Goal: Navigation & Orientation: Find specific page/section

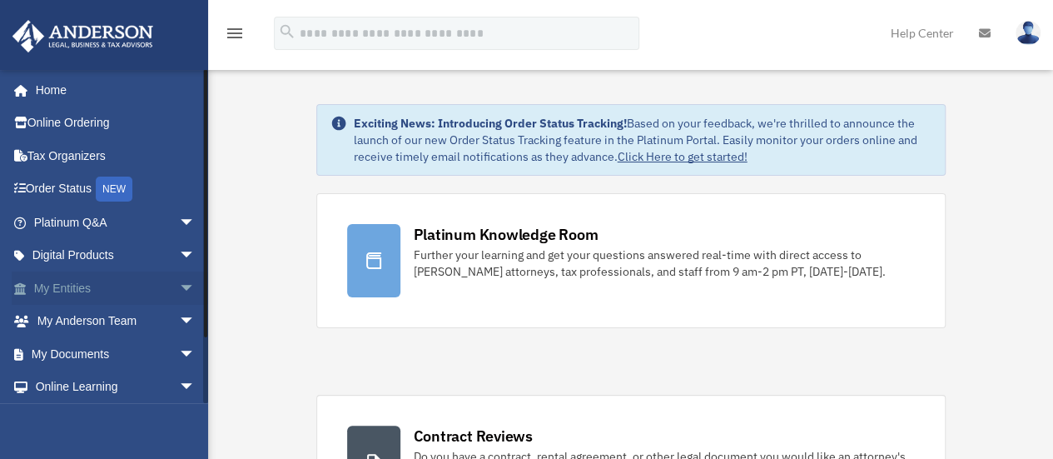
click at [179, 282] on span "arrow_drop_down" at bounding box center [195, 288] width 33 height 34
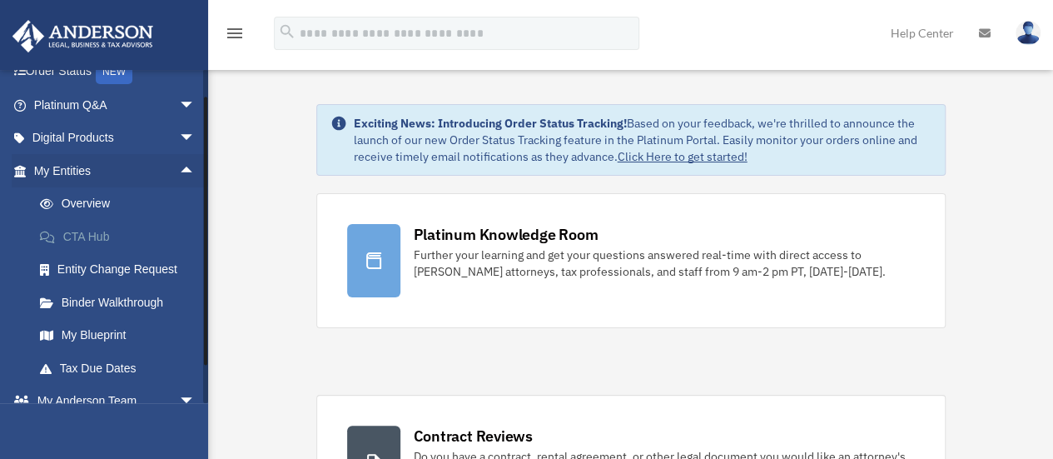
scroll to position [119, 0]
click at [95, 336] on link "My Blueprint" at bounding box center [121, 333] width 197 height 33
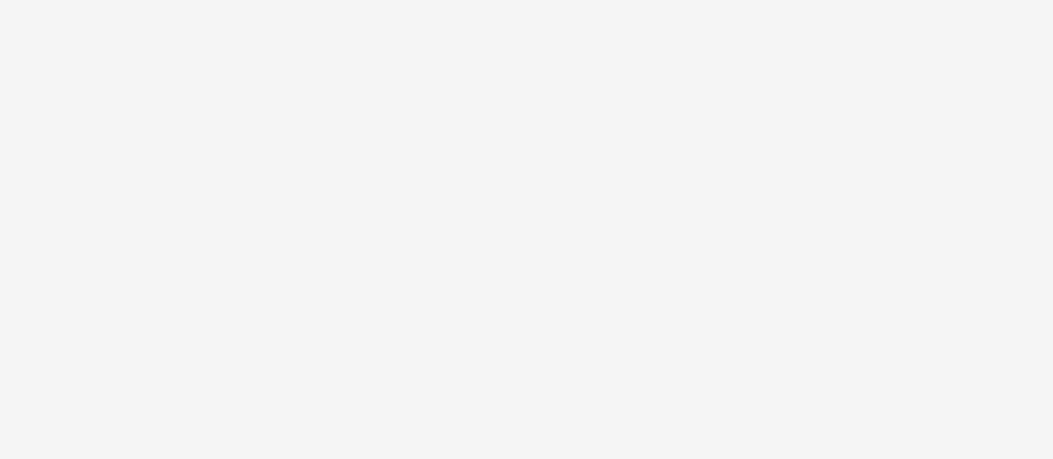
scroll to position [181, 0]
